Goal: Navigation & Orientation: Go to known website

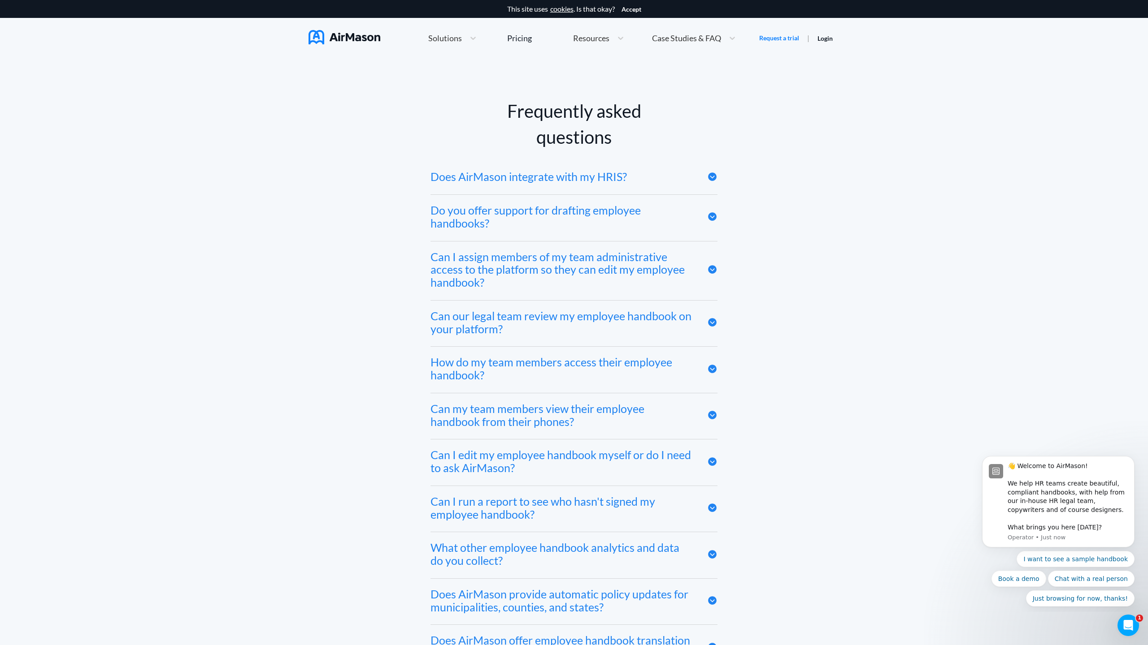
scroll to position [4925, 0]
